Goal: Task Accomplishment & Management: Manage account settings

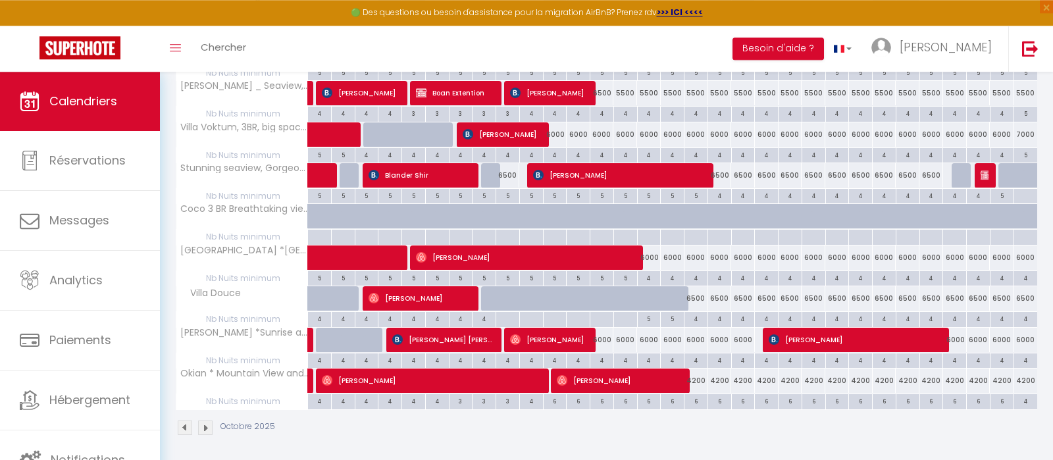
scroll to position [261, 0]
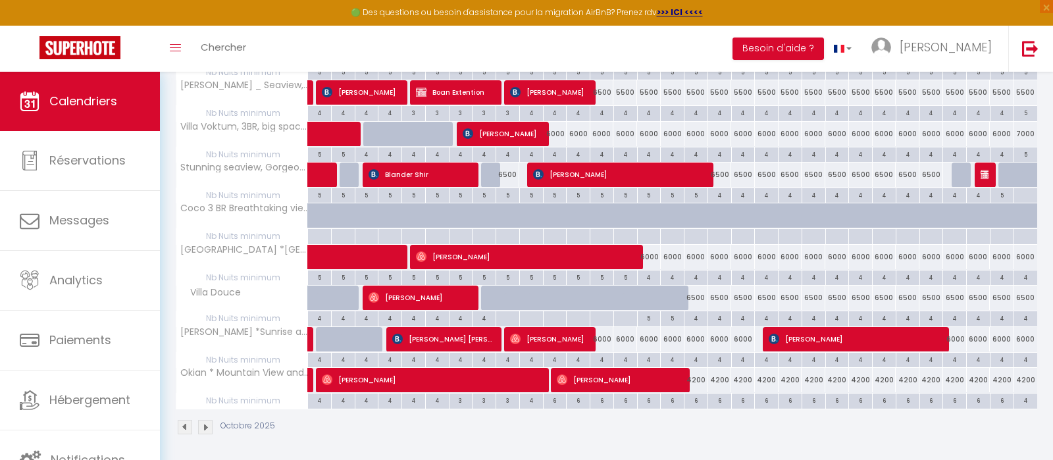
click at [601, 339] on div "6000" at bounding box center [602, 339] width 24 height 24
type input "6000"
type input "Lun 13 Octobre 2025"
type input "[DATE]"
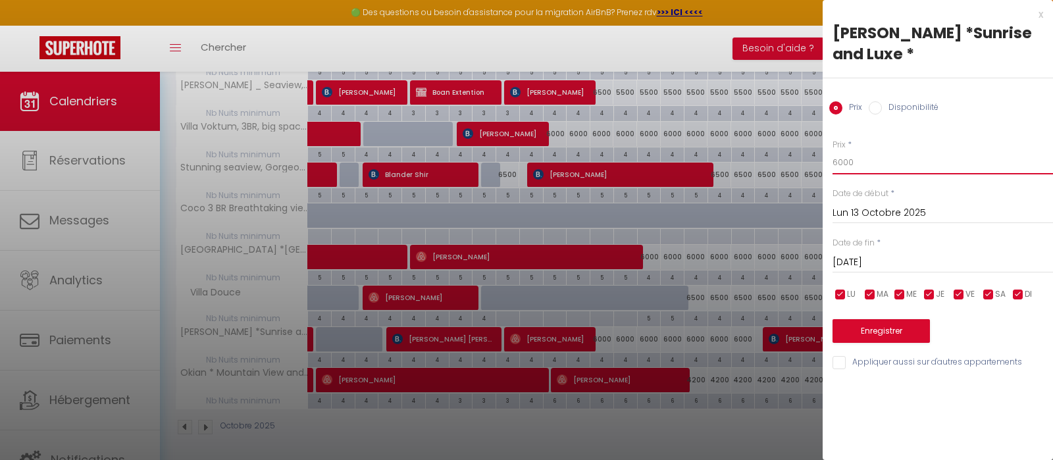
click at [892, 168] on input "6000" at bounding box center [942, 163] width 220 height 24
type input "5500"
click at [908, 262] on input "[DATE]" at bounding box center [942, 262] width 220 height 17
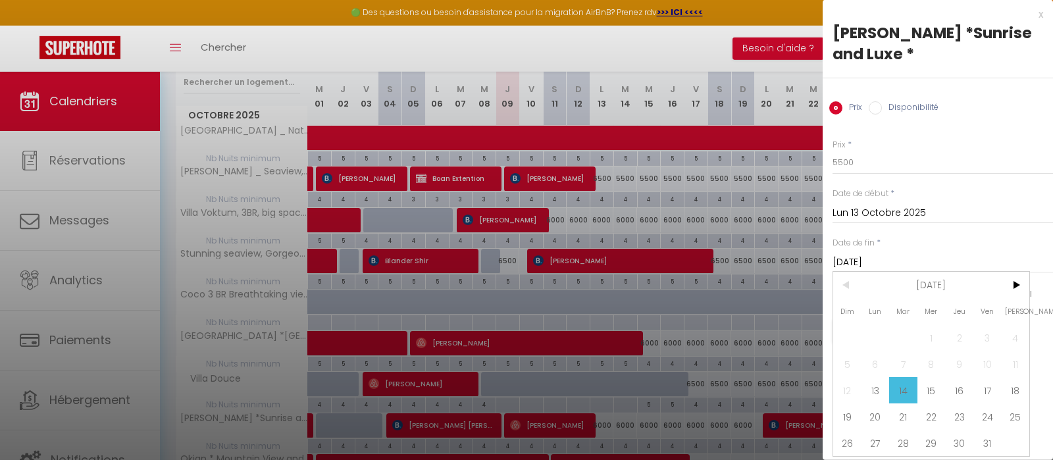
scroll to position [122, 0]
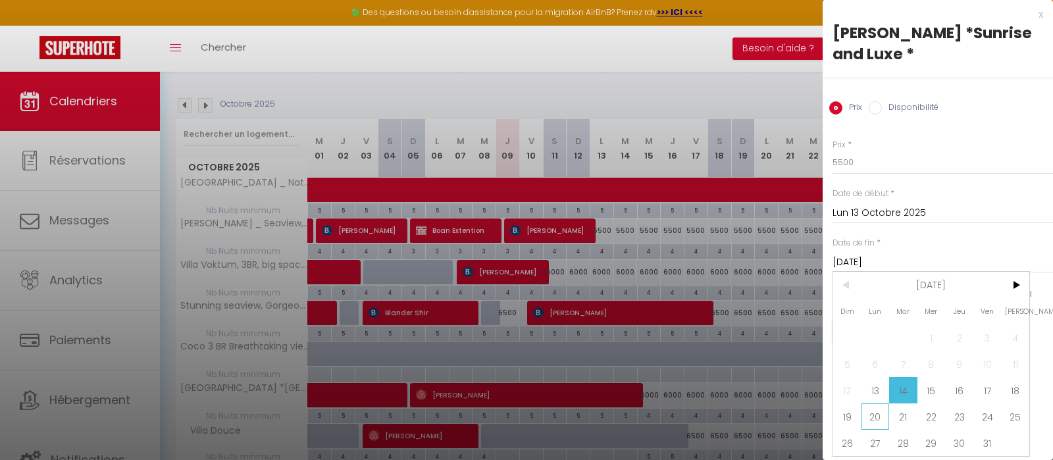
click at [879, 415] on span "20" at bounding box center [875, 416] width 28 height 26
type input "Lun 20 Octobre 2025"
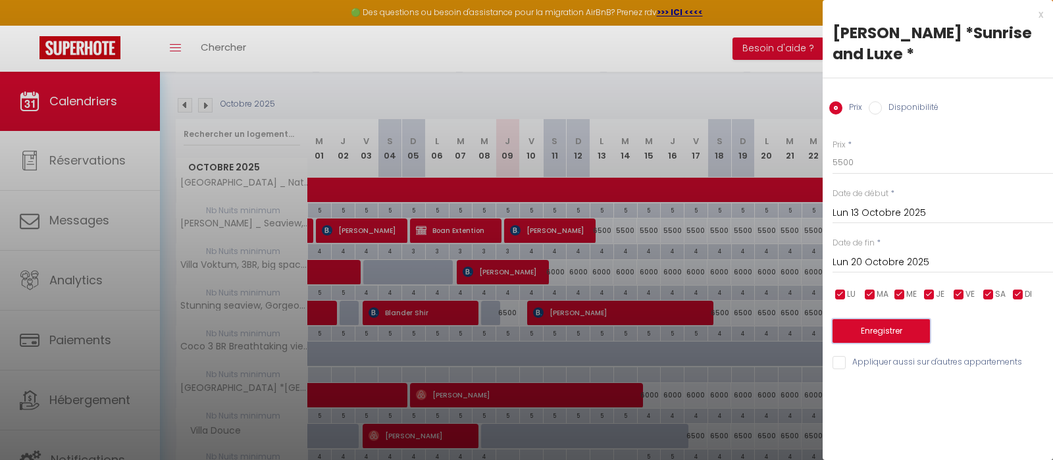
click at [896, 334] on button "Enregistrer" at bounding box center [880, 331] width 97 height 24
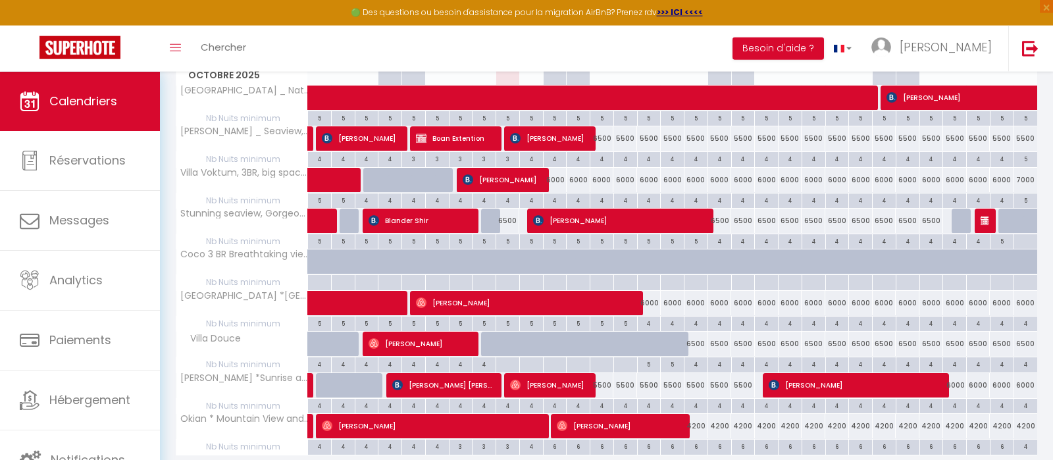
scroll to position [261, 0]
